Goal: Information Seeking & Learning: Learn about a topic

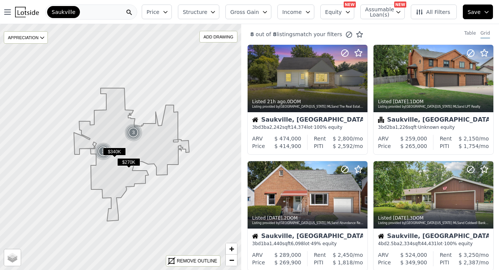
click at [111, 14] on div "Saukville" at bounding box center [91, 12] width 92 height 15
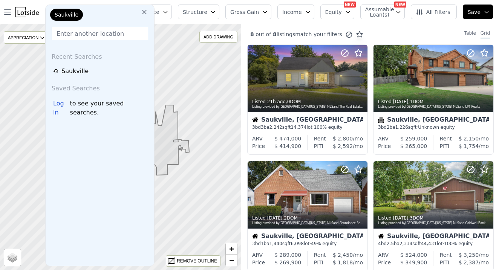
click at [146, 12] on icon at bounding box center [145, 12] width 8 height 8
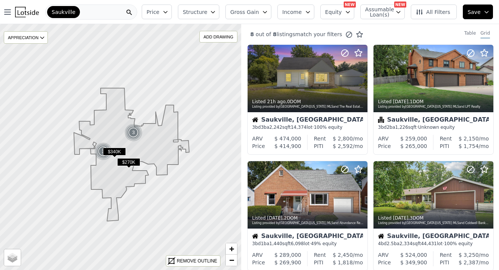
click at [73, 17] on div "Saukville" at bounding box center [63, 12] width 33 height 12
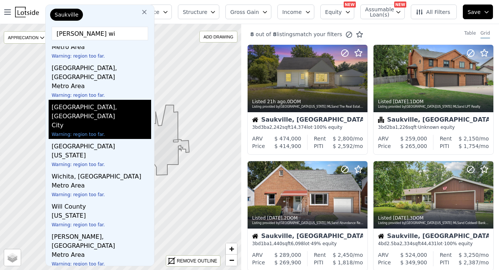
scroll to position [79, 0]
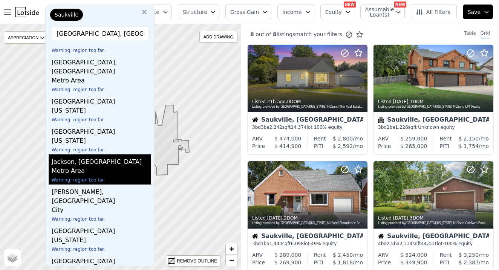
type input "[GEOGRAPHIC_DATA], [GEOGRAPHIC_DATA]"
click at [98, 167] on div "Metro Area" at bounding box center [101, 172] width 99 height 11
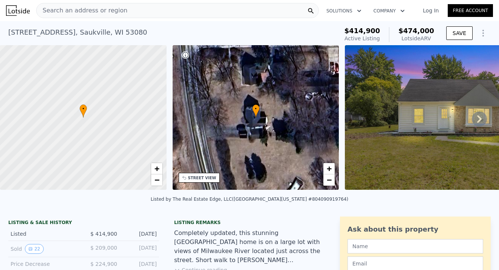
click at [109, 15] on div "Search an address or region" at bounding box center [82, 10] width 91 height 14
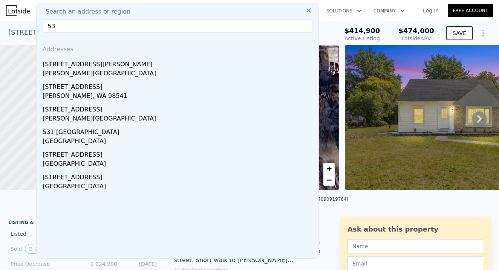
drag, startPoint x: 138, startPoint y: 24, endPoint x: 43, endPoint y: 23, distance: 94.6
click at [43, 23] on input "53" at bounding box center [178, 26] width 270 height 14
paste input "037"
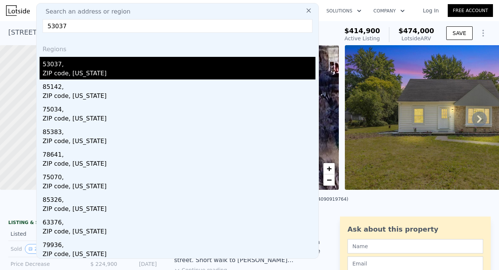
type input "53037"
click at [73, 66] on div "53037," at bounding box center [179, 63] width 273 height 12
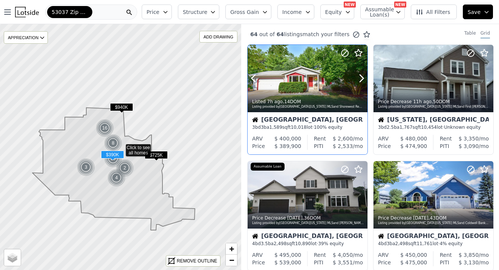
click at [299, 76] on div at bounding box center [308, 78] width 120 height 67
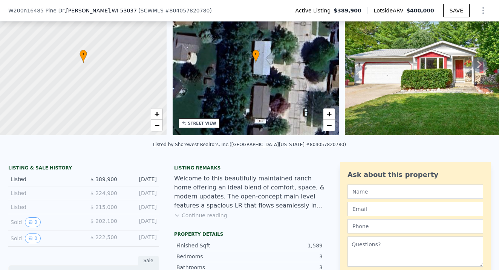
scroll to position [113, 0]
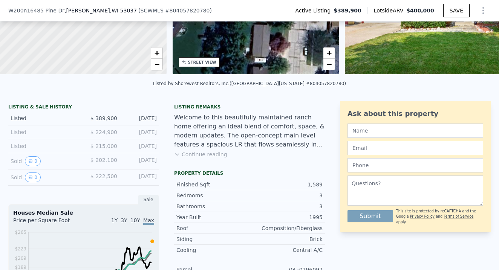
click at [195, 154] on button "Continue reading" at bounding box center [200, 155] width 53 height 8
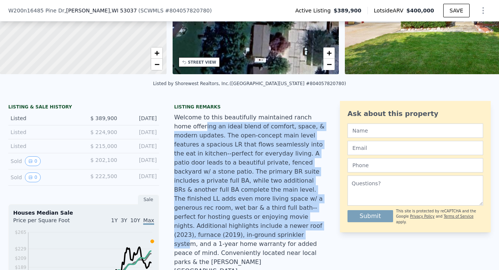
drag, startPoint x: 187, startPoint y: 125, endPoint x: 242, endPoint y: 225, distance: 114.5
click at [242, 225] on div "Welcome to this beautifully maintained ranch home offering an ideal blend of co…" at bounding box center [249, 194] width 151 height 163
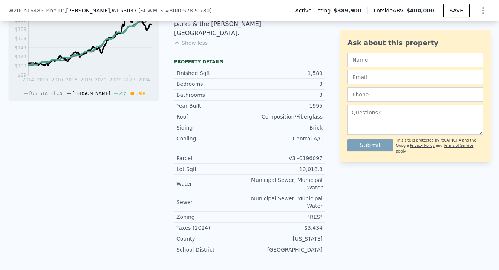
scroll to position [347, 0]
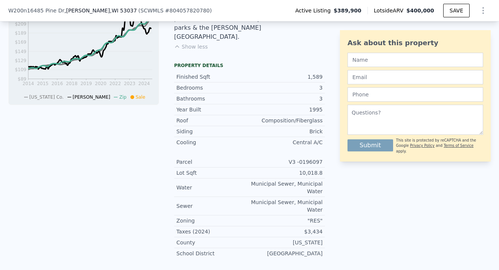
drag, startPoint x: 332, startPoint y: 243, endPoint x: 210, endPoint y: 73, distance: 209.5
click at [210, 73] on div "LISTING & SALE HISTORY Listed $ 389,900 Aug 1, 2025 Listed $ 224,900 Oct 16, 20…" at bounding box center [249, 66] width 482 height 398
click at [210, 84] on div "Bedrooms" at bounding box center [212, 88] width 73 height 8
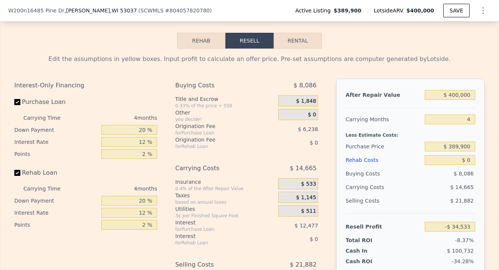
scroll to position [1156, 0]
